Goal: Task Accomplishment & Management: Use online tool/utility

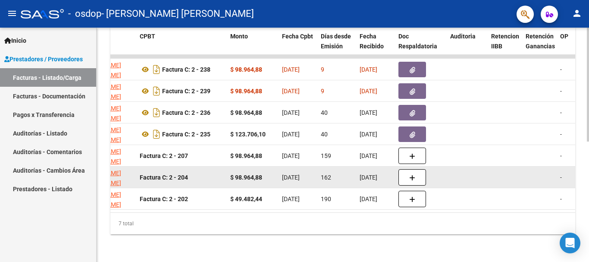
scroll to position [205, 0]
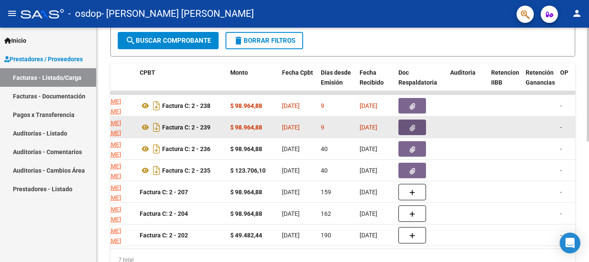
click at [408, 128] on button "button" at bounding box center [412, 127] width 28 height 16
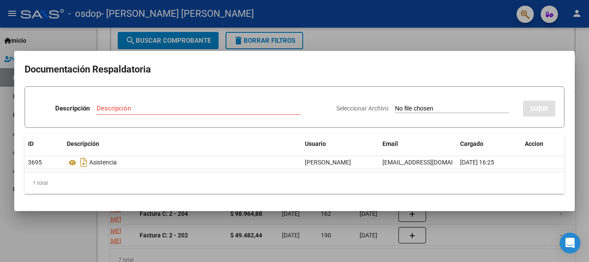
click at [448, 35] on div at bounding box center [294, 131] width 589 height 262
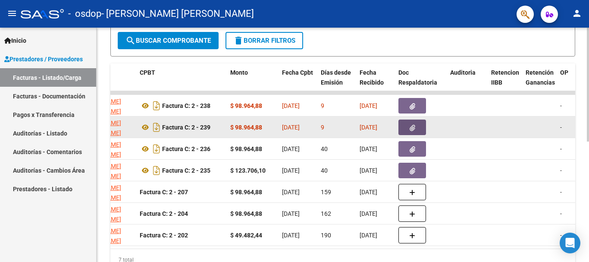
click at [406, 134] on button "button" at bounding box center [412, 127] width 28 height 16
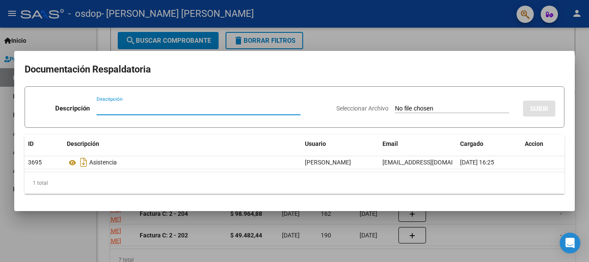
click at [362, 42] on div at bounding box center [294, 131] width 589 height 262
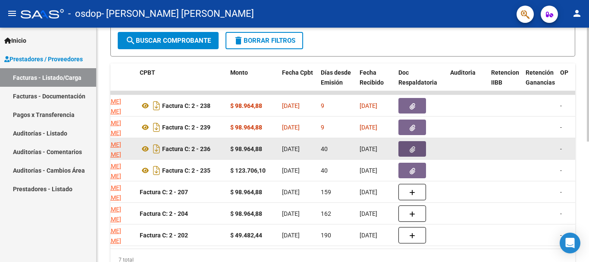
click at [412, 145] on span "button" at bounding box center [413, 149] width 6 height 8
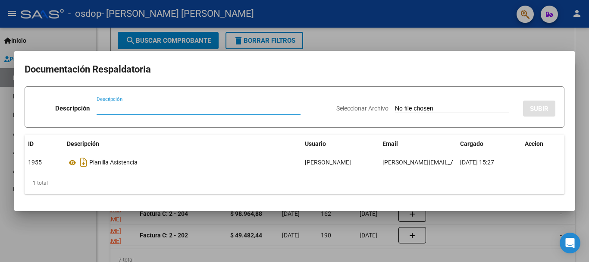
click at [373, 16] on div at bounding box center [294, 131] width 589 height 262
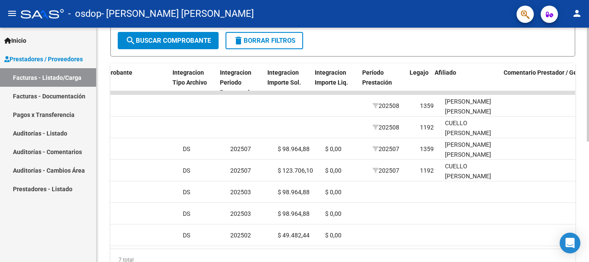
scroll to position [0, 877]
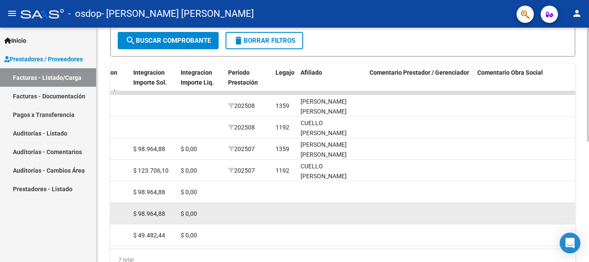
drag, startPoint x: 471, startPoint y: 219, endPoint x: 511, endPoint y: 209, distance: 41.4
click at [513, 214] on div "236475 Integración [PERSON_NAME] [PERSON_NAME] 27344875036 Factura C: 2 - 204 $…" at bounding box center [13, 214] width 1818 height 22
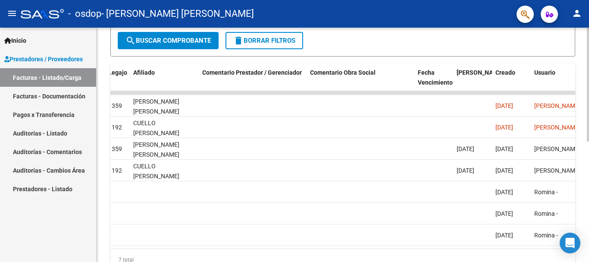
scroll to position [0, 0]
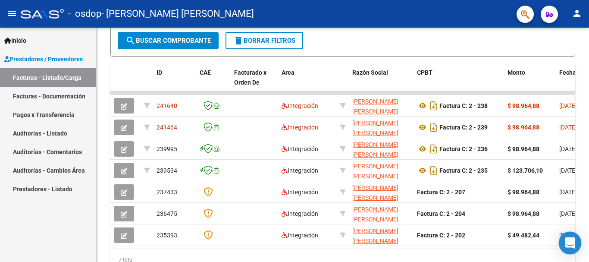
click at [570, 240] on icon "Open Intercom Messenger" at bounding box center [570, 242] width 10 height 11
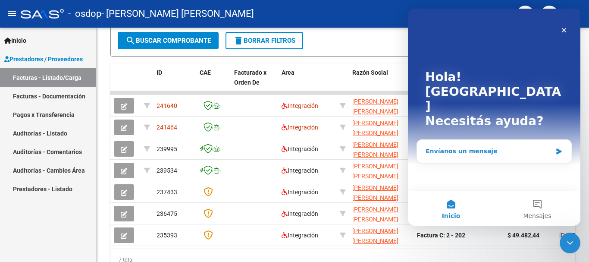
click at [479, 140] on div "Envíanos un mensaje" at bounding box center [494, 151] width 154 height 23
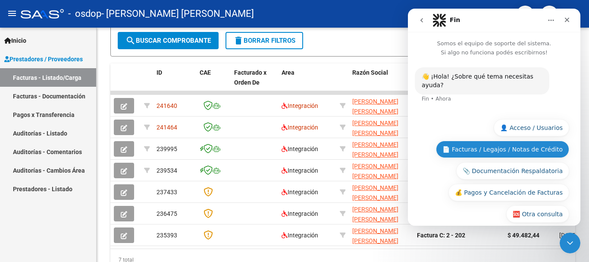
click at [487, 143] on button "📄 Facturas / Legajos / Notas de Crédito" at bounding box center [502, 149] width 133 height 17
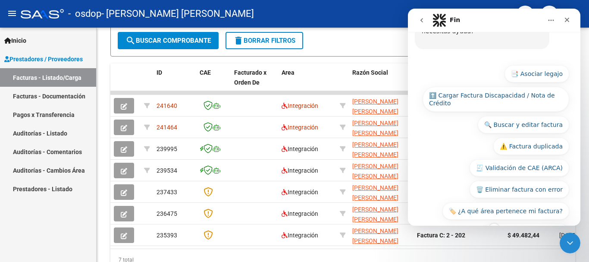
scroll to position [165, 0]
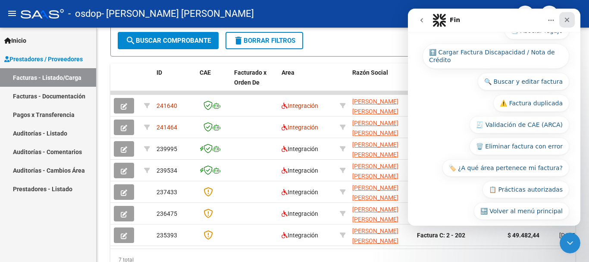
click at [568, 19] on icon "Cerrar" at bounding box center [567, 20] width 5 height 5
